Goal: Check status: Check status

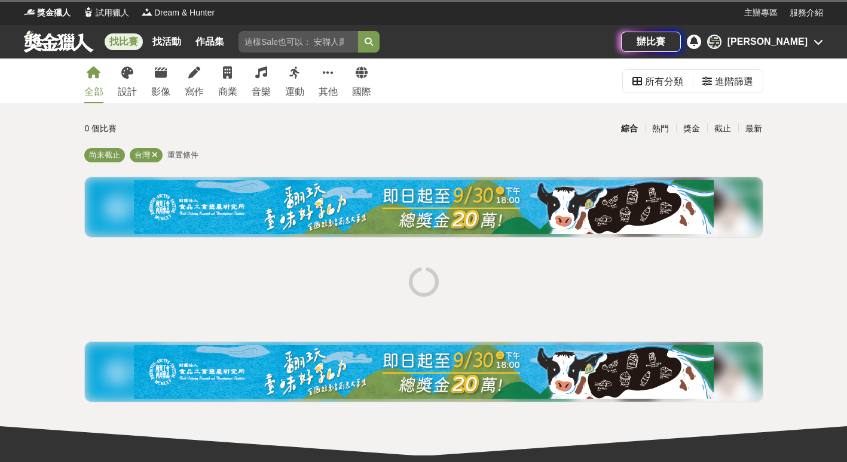
click at [801, 44] on div "[PERSON_NAME]" at bounding box center [767, 42] width 80 height 14
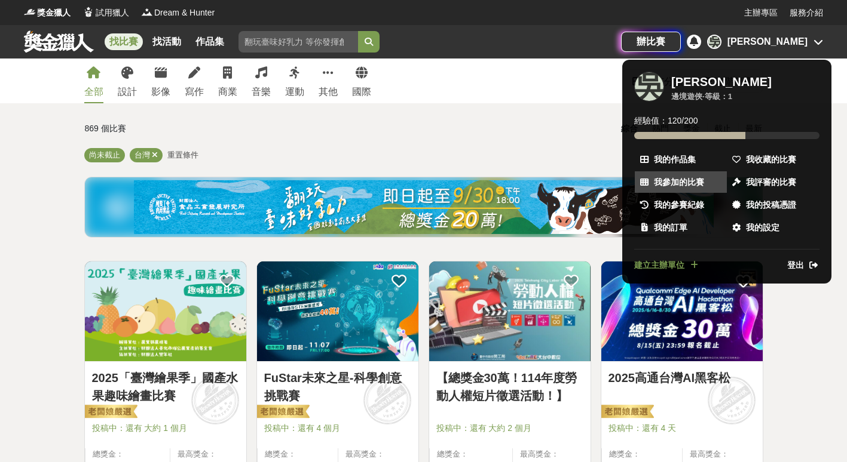
click at [704, 176] on link "我參加的比賽" at bounding box center [680, 182] width 92 height 22
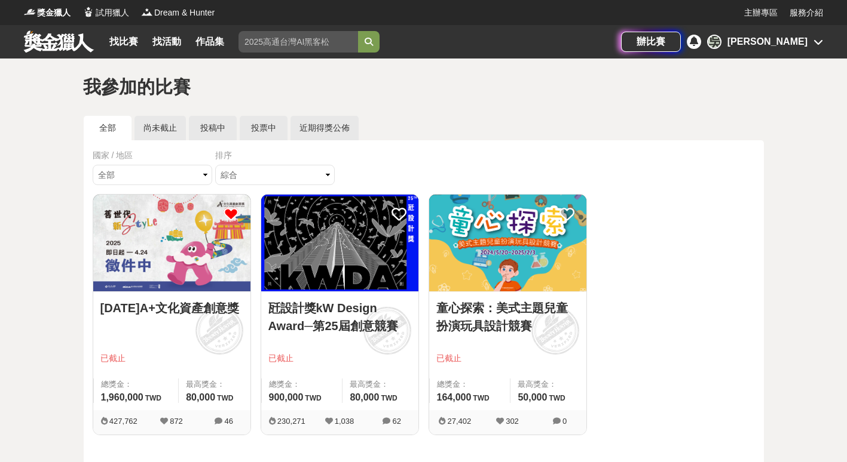
click at [513, 293] on div "童心探索：美式主題兒童扮演玩具設計競賽 已截止 總獎金： 164,000 164,000 TWD 最高獎金： 50,000 TWD" at bounding box center [507, 351] width 157 height 118
click at [527, 271] on img at bounding box center [507, 243] width 157 height 97
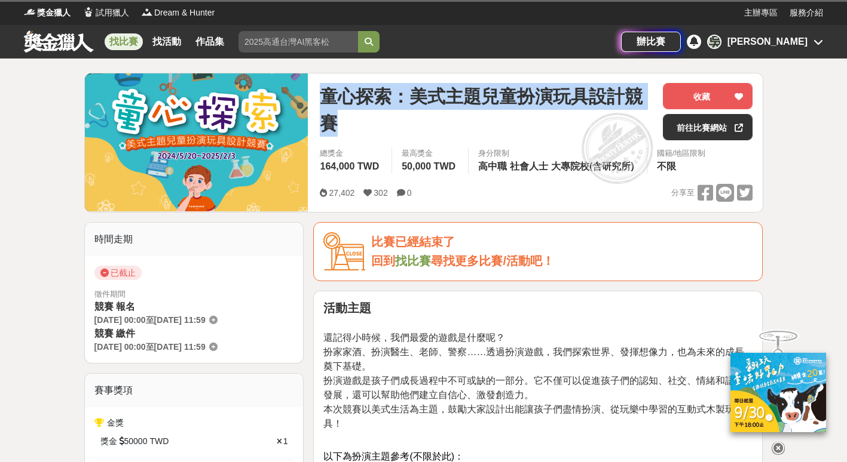
drag, startPoint x: 325, startPoint y: 94, endPoint x: 379, endPoint y: 123, distance: 61.2
click at [379, 123] on span "童心探索：美式主題兒童扮演玩具設計競賽" at bounding box center [486, 110] width 333 height 54
copy span "童心探索：美式主題兒童扮演玩具設計競賽"
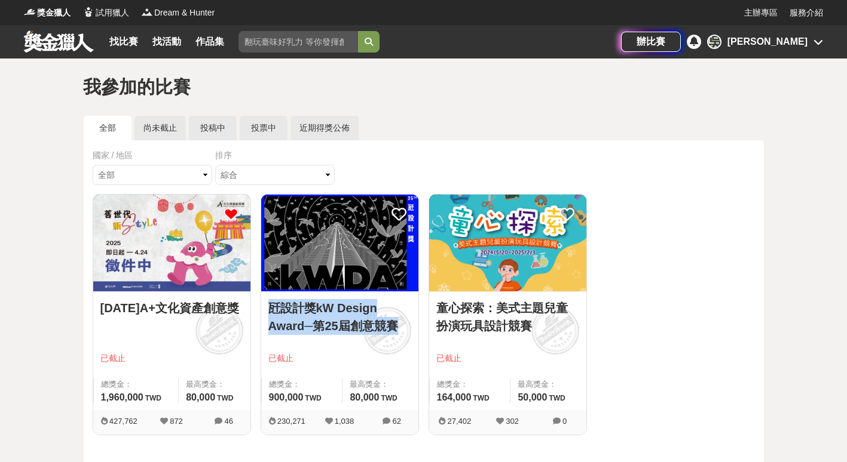
drag, startPoint x: 265, startPoint y: 299, endPoint x: 405, endPoint y: 322, distance: 141.6
click at [405, 322] on div "瓩設計獎kW Design Award─第25屆創意競賽 已截止 總獎金： 900,000 900,000 TWD 最高獎金： 80,000 TWD" at bounding box center [339, 351] width 157 height 118
drag, startPoint x: 405, startPoint y: 322, endPoint x: 327, endPoint y: 318, distance: 78.3
copy link "瓩設計獎kW Design Award─第25屆創意競賽"
